Goal: Task Accomplishment & Management: Use online tool/utility

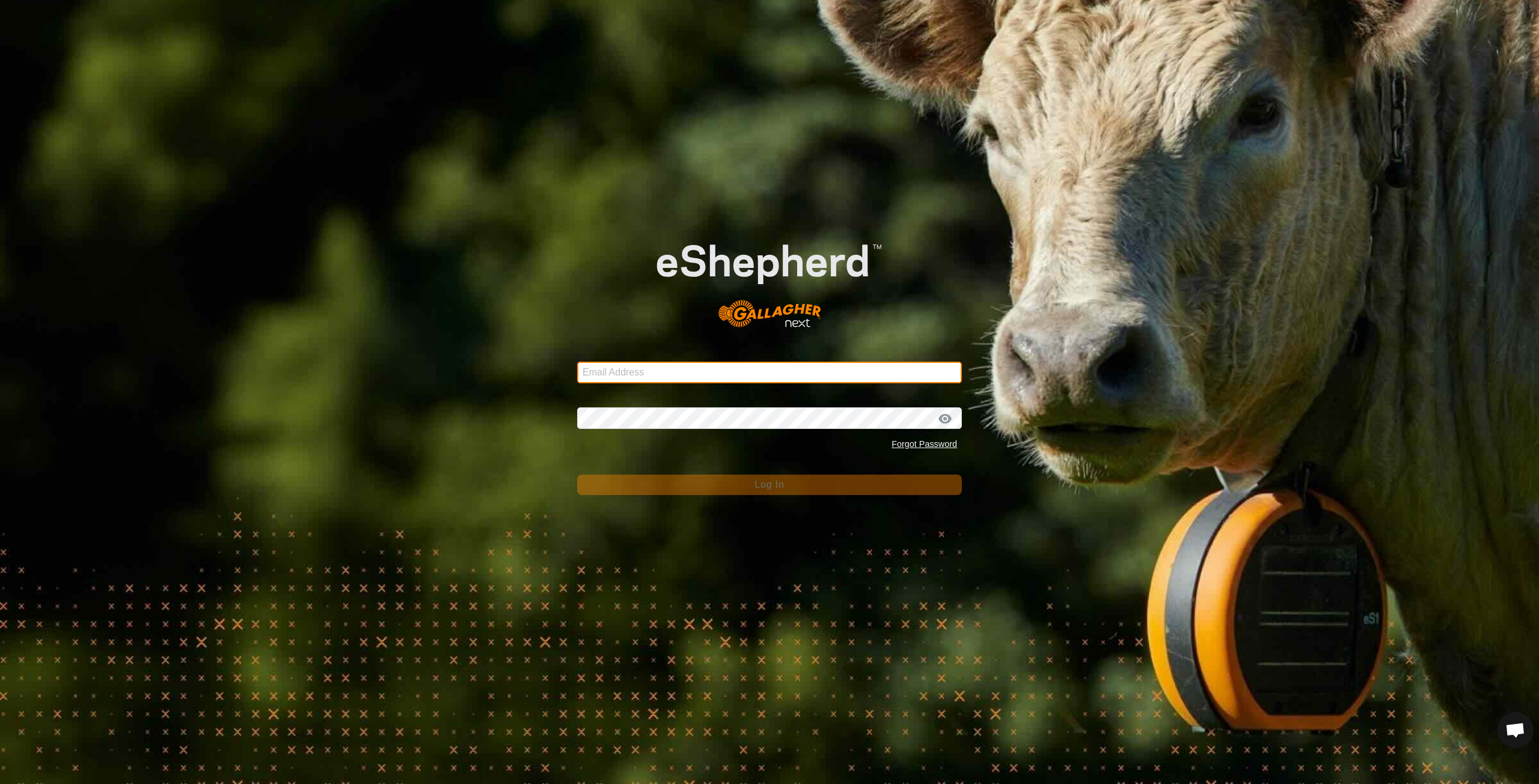
click at [668, 375] on input "Email Address" at bounding box center [769, 372] width 385 height 22
type input "[PERSON_NAME][EMAIL_ADDRESS][DOMAIN_NAME]"
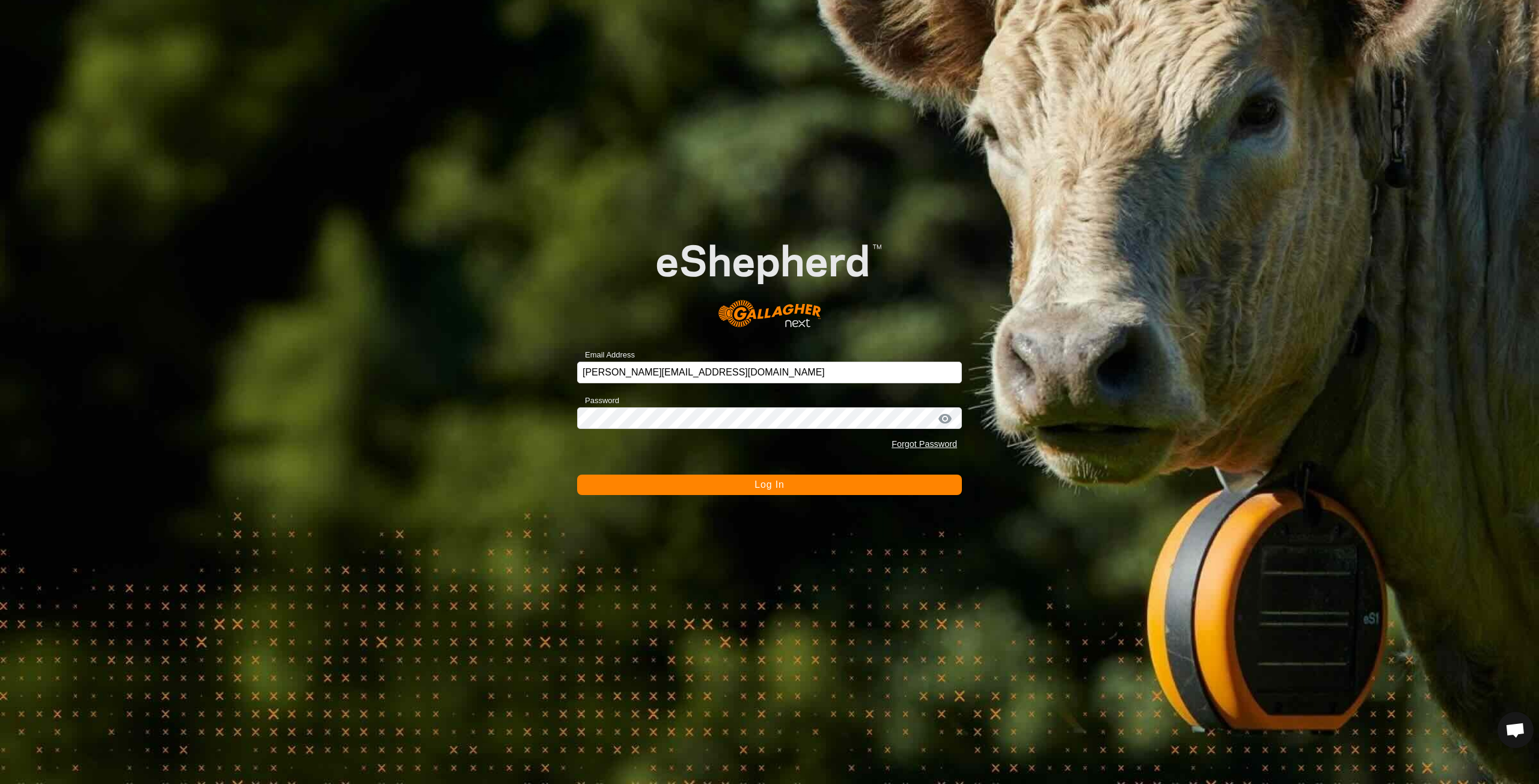
click at [745, 488] on button "Log In" at bounding box center [769, 484] width 385 height 21
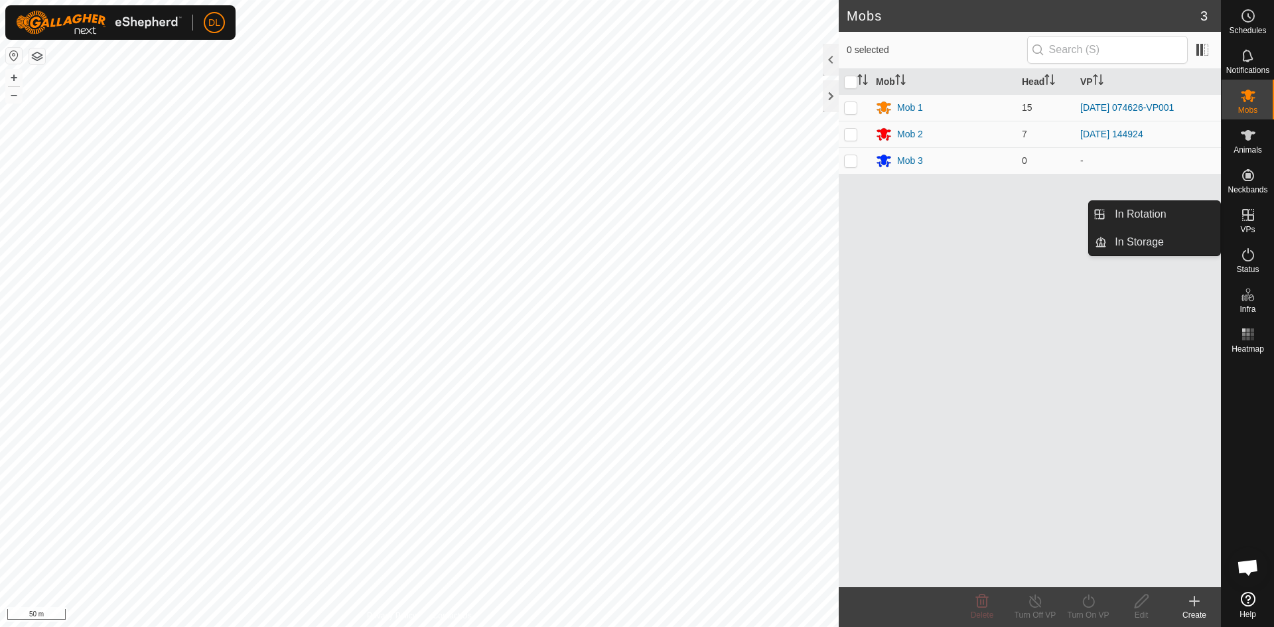
click at [1244, 218] on icon at bounding box center [1248, 215] width 16 height 16
click at [1159, 216] on link "In Rotation" at bounding box center [1163, 214] width 113 height 27
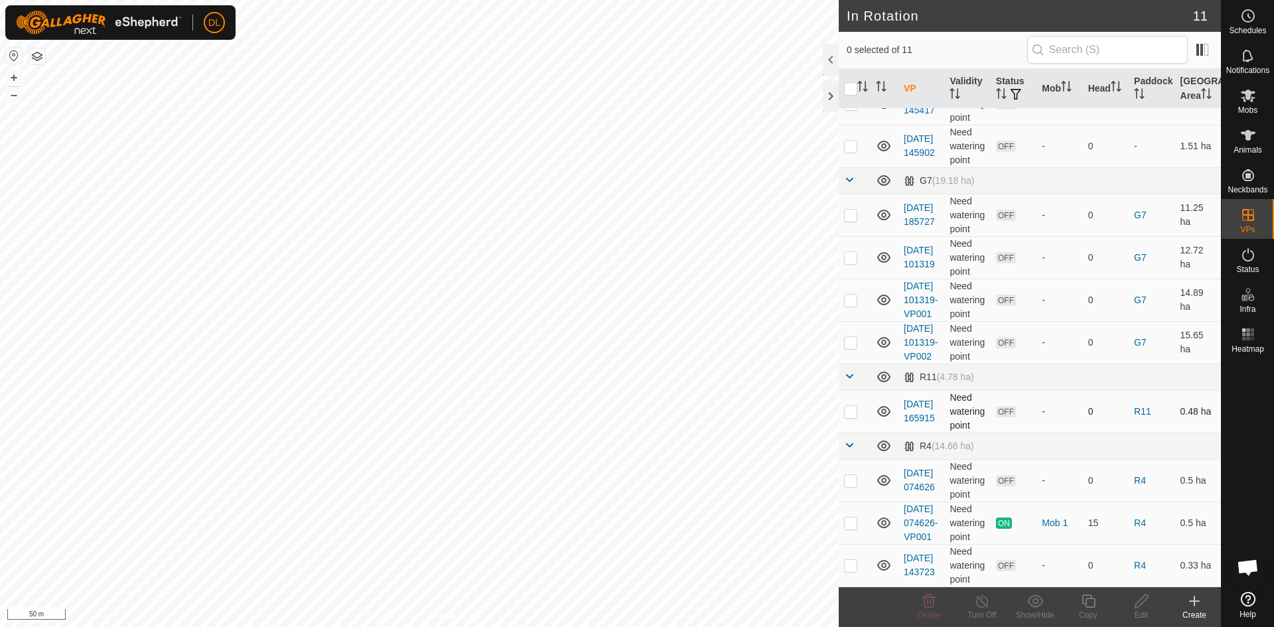
scroll to position [137, 0]
click at [849, 518] on p-checkbox at bounding box center [850, 523] width 13 height 11
checkbox input "true"
click at [1090, 606] on icon at bounding box center [1088, 601] width 17 height 16
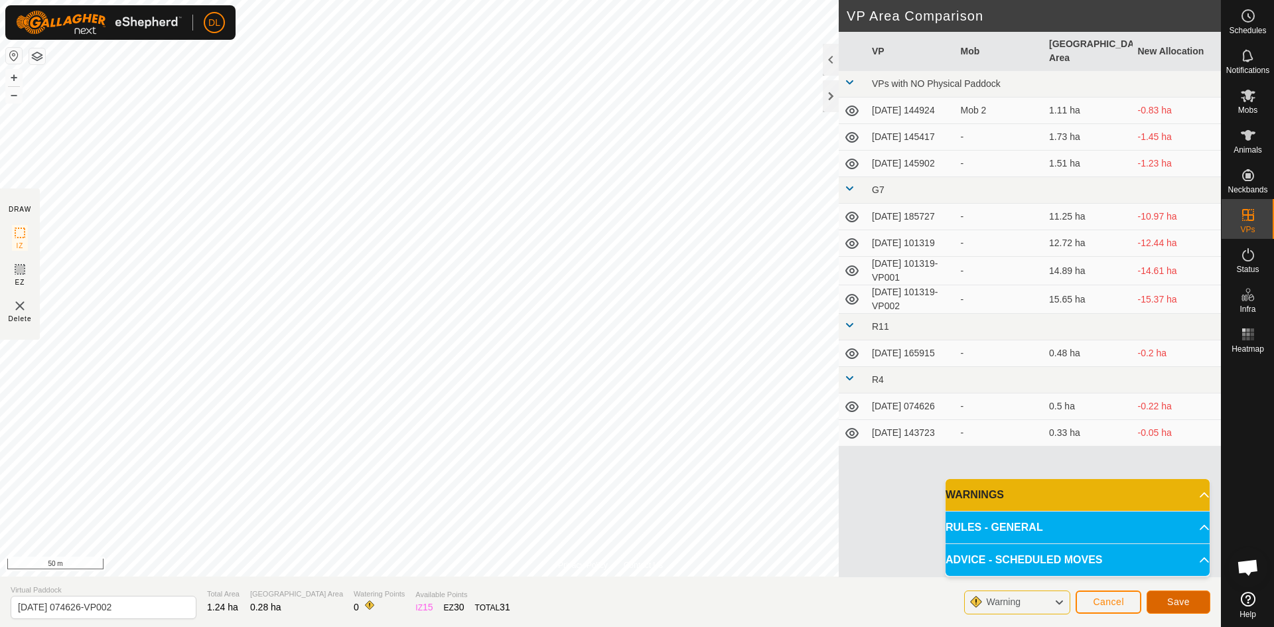
click at [1171, 600] on span "Save" at bounding box center [1178, 602] width 23 height 11
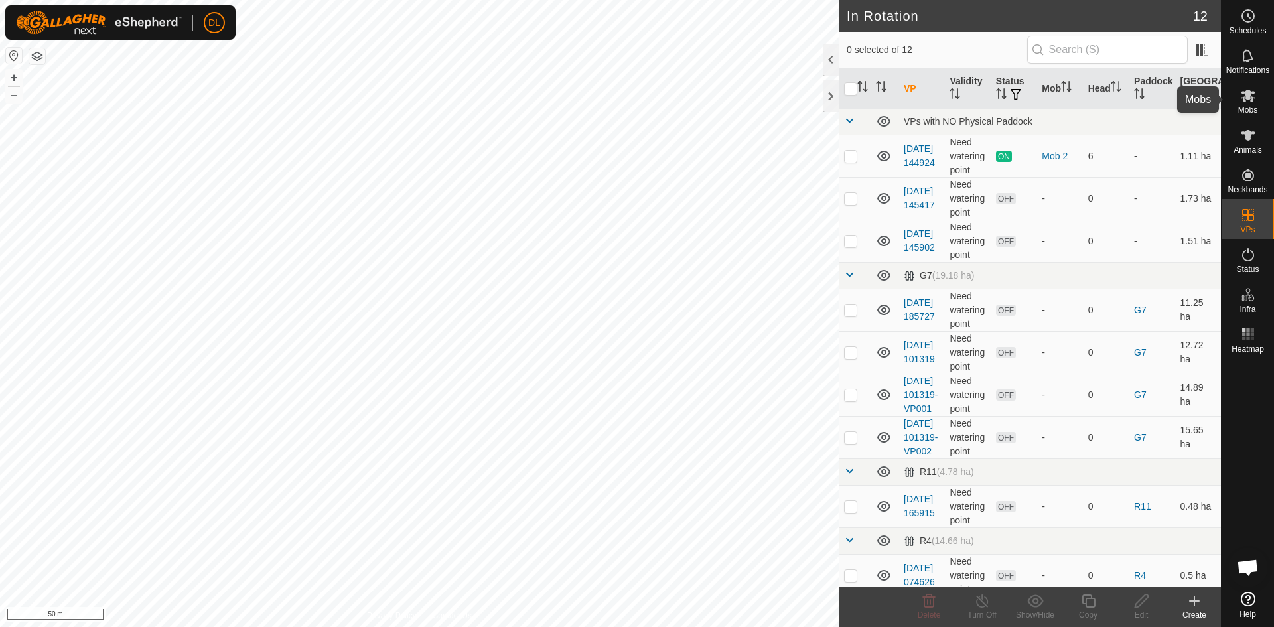
click at [1252, 96] on icon at bounding box center [1248, 96] width 16 height 16
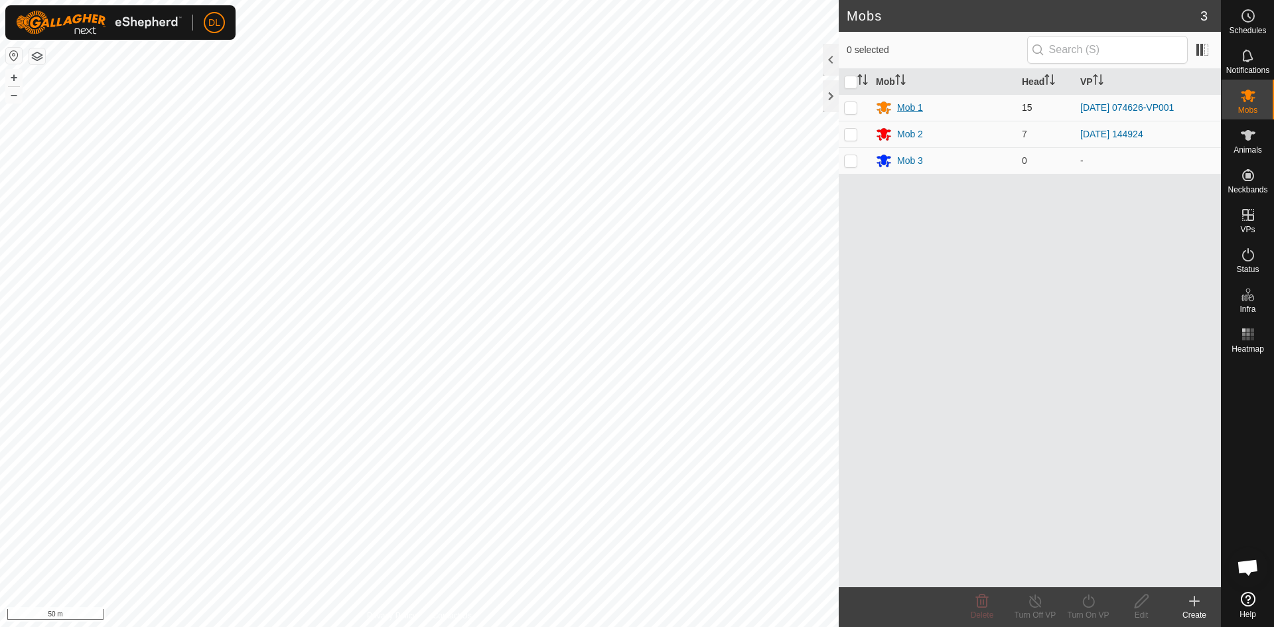
click at [910, 104] on div "Mob 1" at bounding box center [910, 108] width 26 height 14
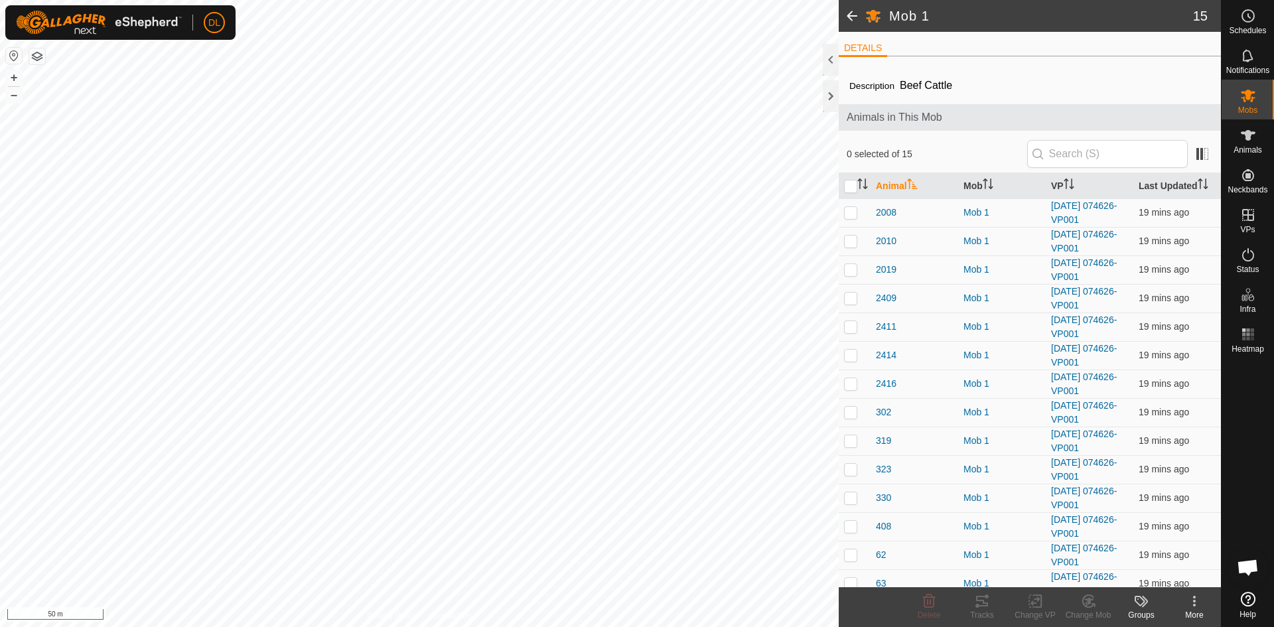
click at [860, 17] on span at bounding box center [852, 16] width 27 height 32
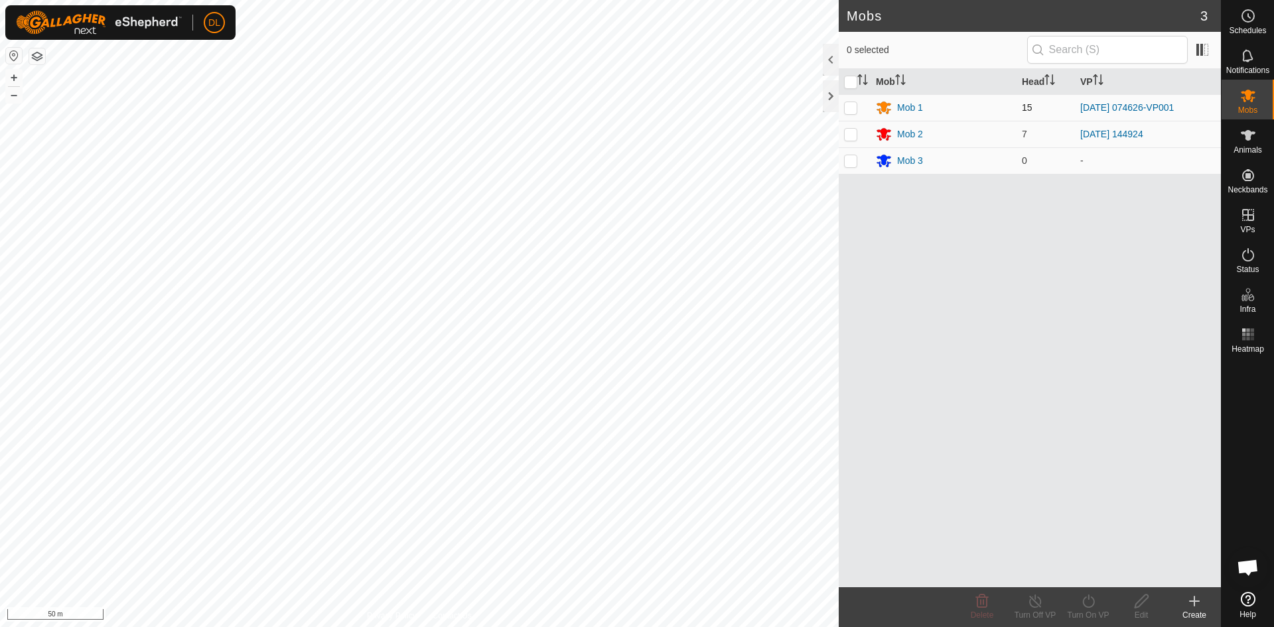
click at [849, 111] on p-checkbox at bounding box center [850, 107] width 13 height 11
checkbox input "true"
click at [1090, 605] on icon at bounding box center [1088, 601] width 17 height 16
click at [1087, 571] on link "Now" at bounding box center [1127, 572] width 131 height 27
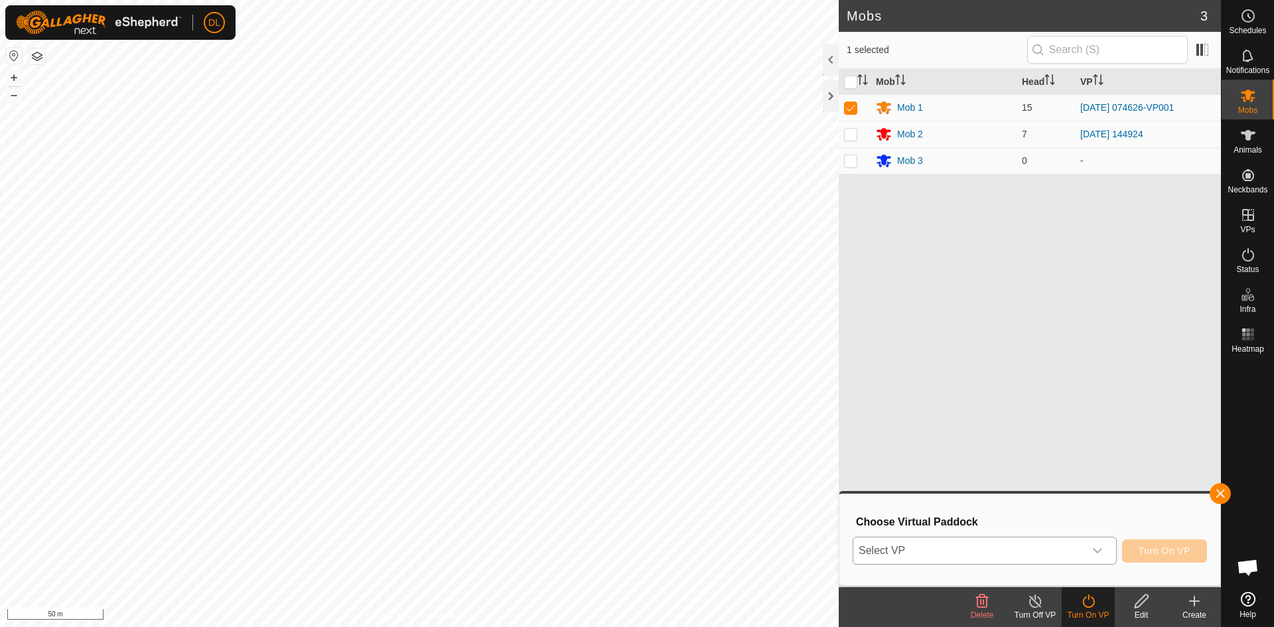
click at [1096, 554] on icon "dropdown trigger" at bounding box center [1097, 550] width 11 height 11
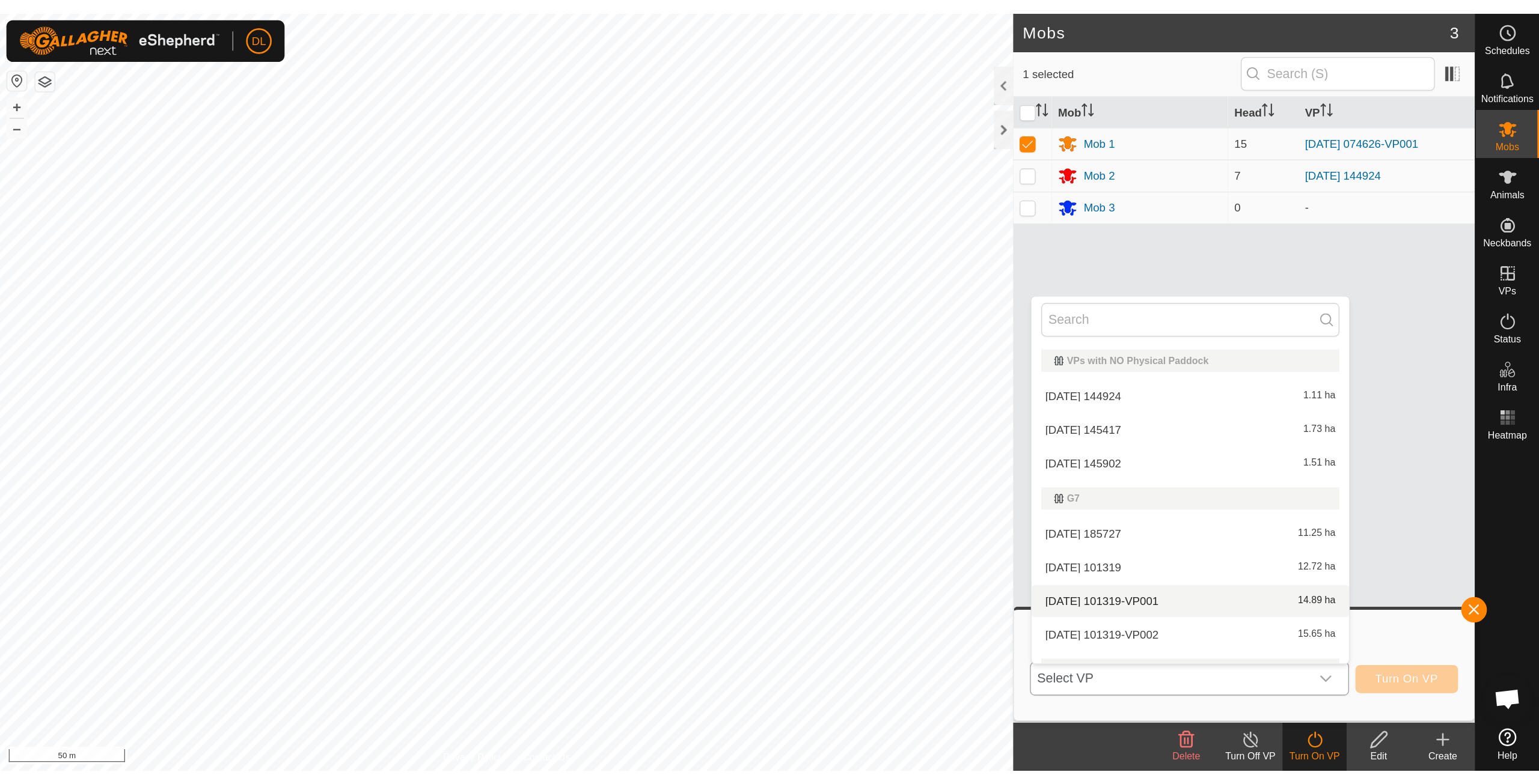
scroll to position [172, 0]
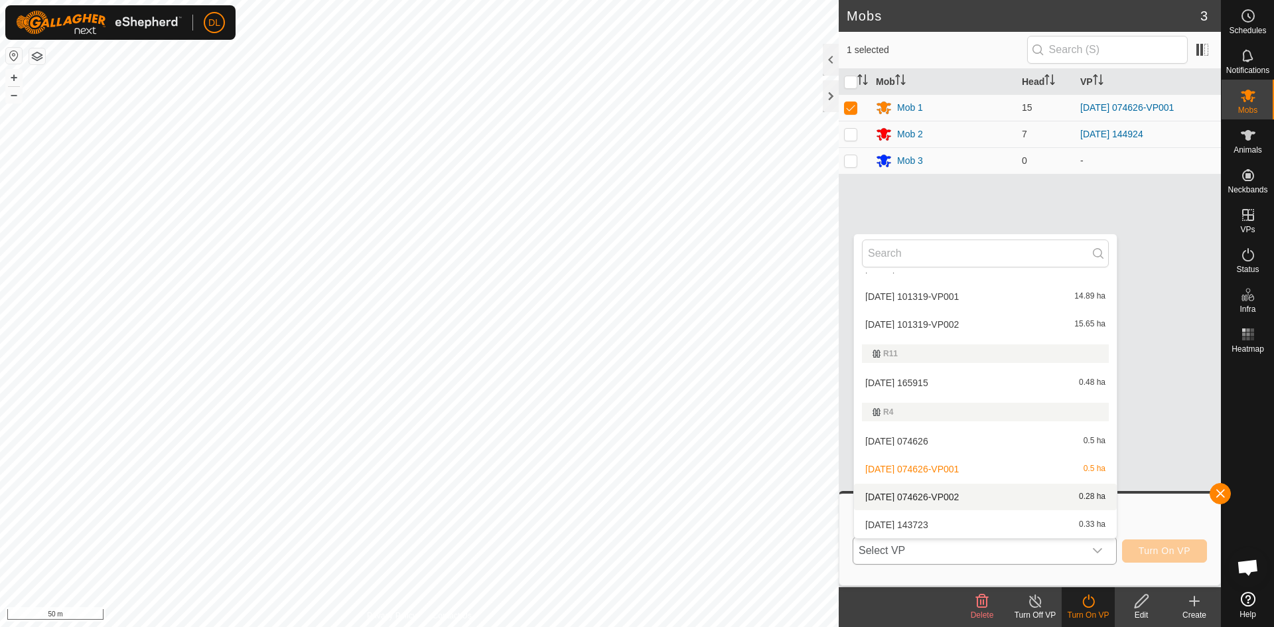
click at [962, 496] on li "[DATE] 074626-VP002 0.28 ha" at bounding box center [985, 497] width 263 height 27
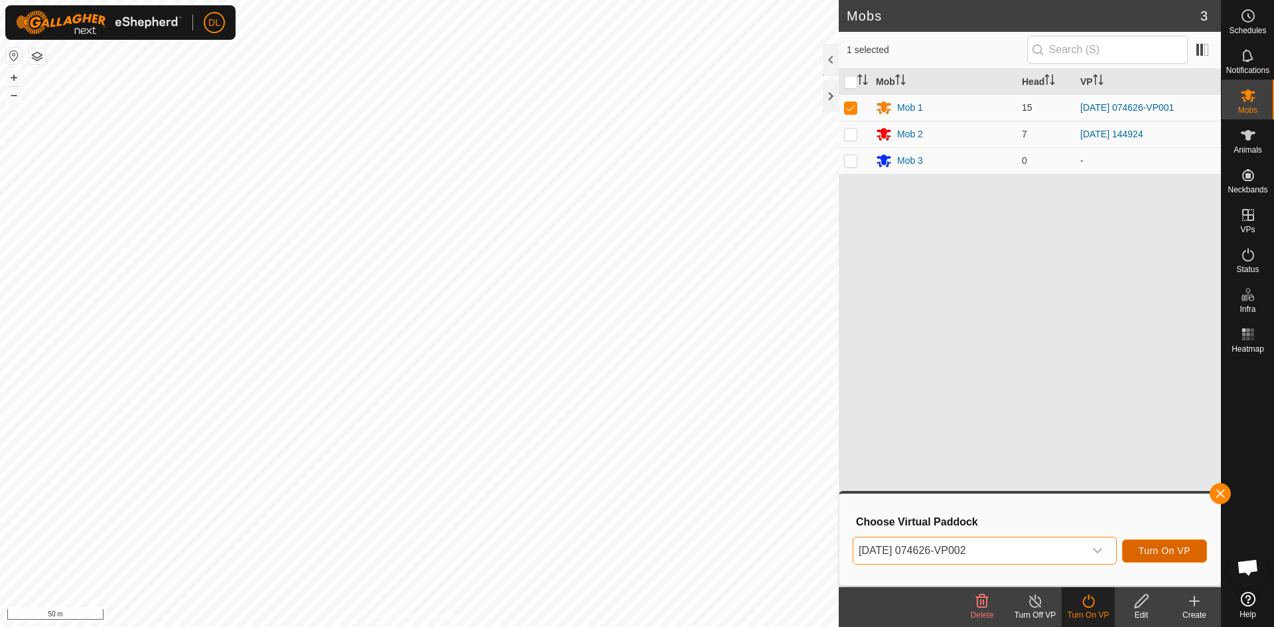
click at [1172, 553] on span "Turn On VP" at bounding box center [1165, 550] width 52 height 11
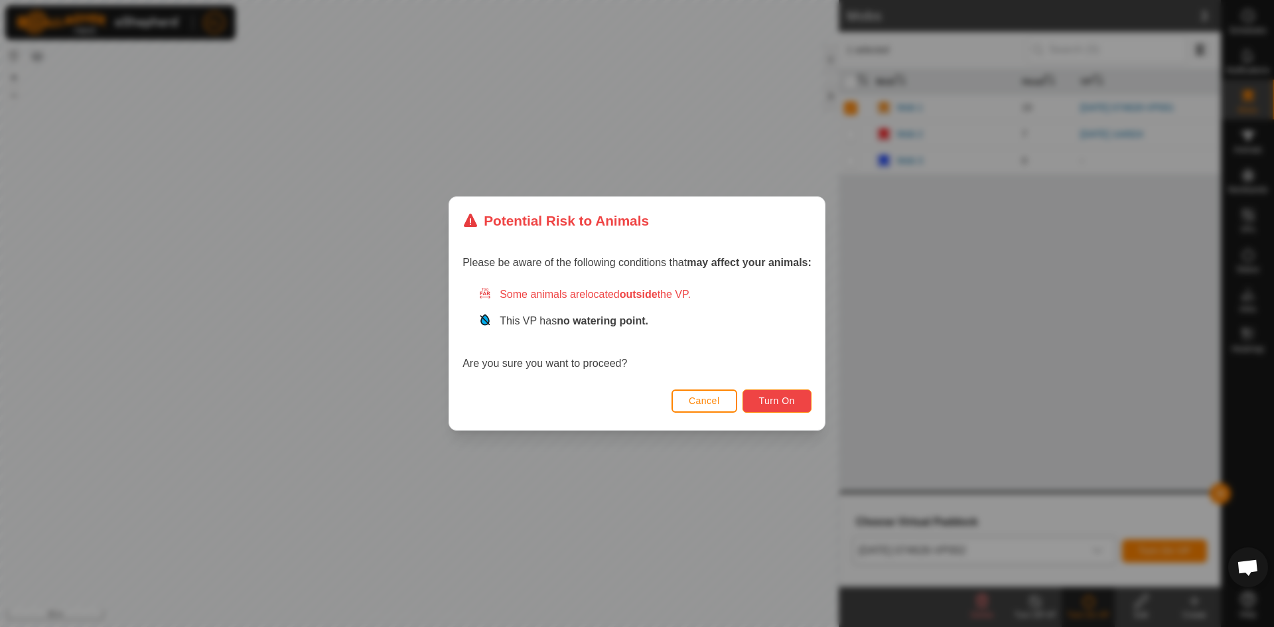
click at [778, 399] on span "Turn On" at bounding box center [777, 400] width 36 height 11
